Goal: Information Seeking & Learning: Find specific fact

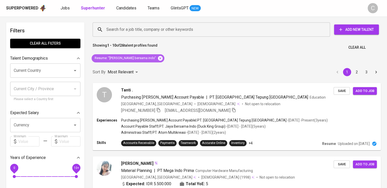
click at [158, 57] on icon at bounding box center [161, 58] width 6 height 6
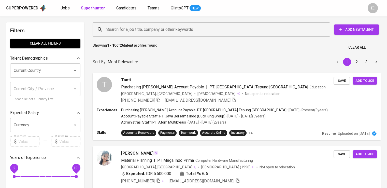
click at [134, 25] on input "Search for a job title, company or other keywords" at bounding box center [212, 30] width 215 height 10
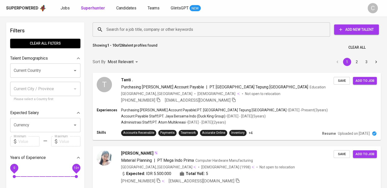
click at [134, 25] on input "Search for a job title, company or other keywords" at bounding box center [212, 30] width 215 height 10
click at [125, 28] on input "Search for a job title, company or other keywords" at bounding box center [212, 30] width 215 height 10
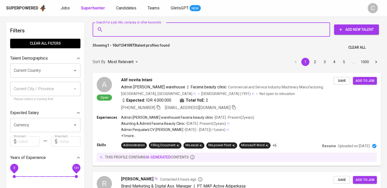
click at [125, 28] on input "Search for a job title, company or other keywords" at bounding box center [212, 30] width 215 height 10
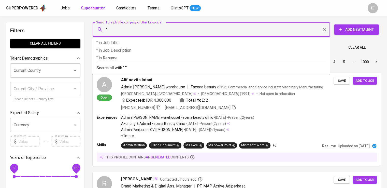
paste input "[GEOGRAPHIC_DATA] [GEOGRAPHIC_DATA]"
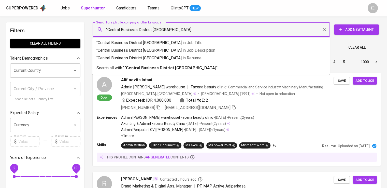
type input ""Central Business District [GEOGRAPHIC_DATA]""
click at [141, 56] on p ""Central Business District [GEOGRAPHIC_DATA]" in [GEOGRAPHIC_DATA]" at bounding box center [210, 58] width 229 height 6
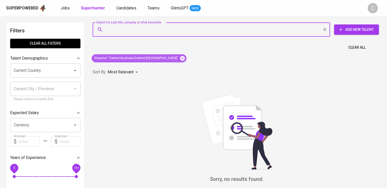
click at [180, 57] on icon at bounding box center [182, 58] width 5 height 5
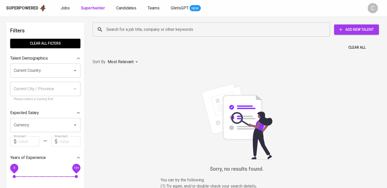
click at [144, 31] on input "Search for a job title, company or other keywords" at bounding box center [212, 30] width 215 height 10
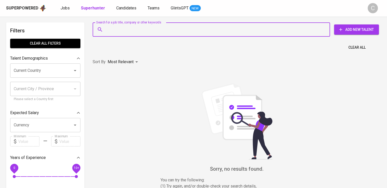
click at [144, 31] on input "Search for a job title, company or other keywords" at bounding box center [212, 30] width 215 height 10
click at [144, 31] on input ""bata" at bounding box center [212, 30] width 215 height 10
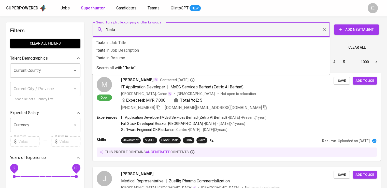
click at [144, 31] on input ""bata" at bounding box center [212, 30] width 215 height 10
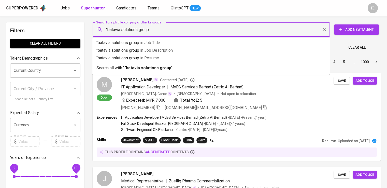
type input ""batavia solutions group""
click at [133, 60] on p ""batavia solutions group" in [GEOGRAPHIC_DATA]" at bounding box center [210, 58] width 229 height 6
